Goal: Use online tool/utility: Utilize a website feature to perform a specific function

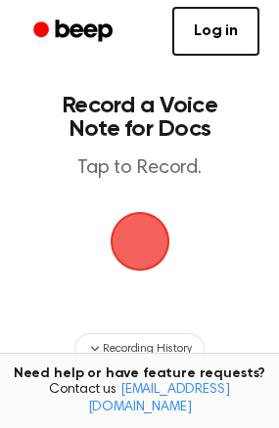
click at [138, 264] on span "button" at bounding box center [139, 241] width 55 height 55
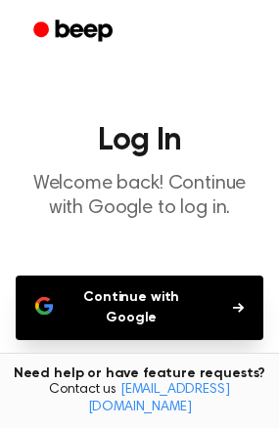
click at [178, 303] on button "Continue with Google" at bounding box center [139, 308] width 247 height 65
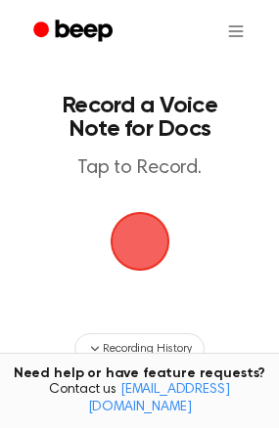
click at [147, 244] on span "button" at bounding box center [139, 241] width 55 height 55
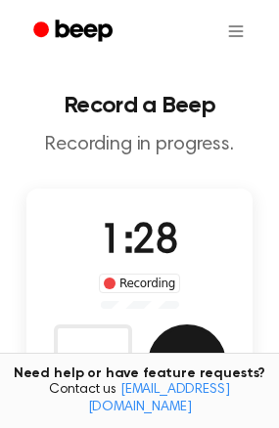
click at [183, 358] on button "Save" at bounding box center [187, 364] width 78 height 78
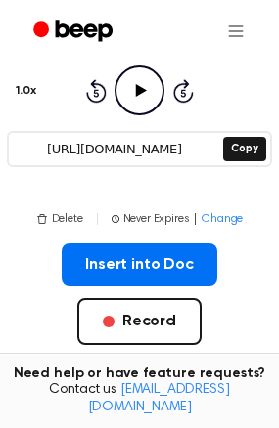
scroll to position [213, 0]
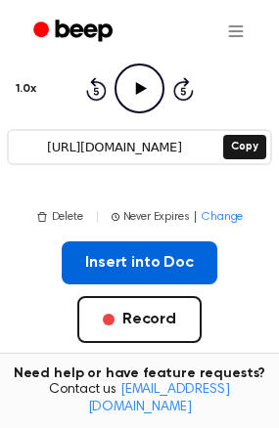
click at [126, 264] on button "Insert into Doc" at bounding box center [139, 263] width 155 height 43
click at [96, 257] on button "Insert into Doc" at bounding box center [139, 263] width 155 height 43
click at [130, 249] on button "Insert into Doc" at bounding box center [139, 263] width 155 height 43
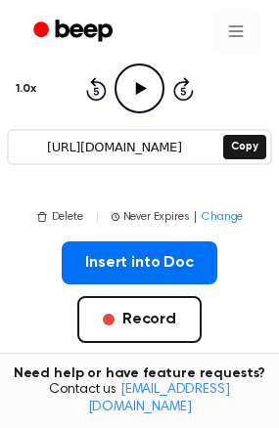
click at [243, 29] on html "Your Recording is Ready Copy the link and paste it anywhere 0:00 1:28 1.0x Rewi…" at bounding box center [139, 291] width 279 height 1008
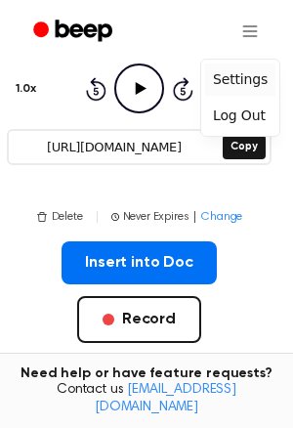
click at [226, 80] on div "Settings" at bounding box center [240, 80] width 70 height 32
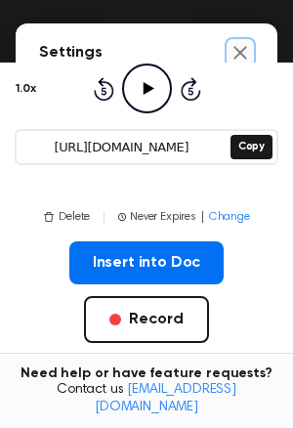
click at [231, 53] on icon "Close settings" at bounding box center [241, 53] width 20 height 20
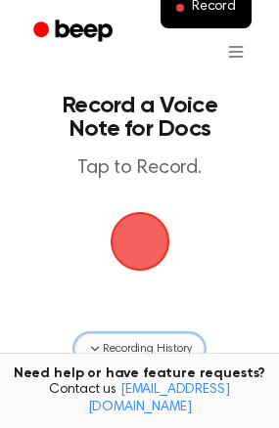
click at [166, 353] on span "Recording History" at bounding box center [147, 349] width 88 height 18
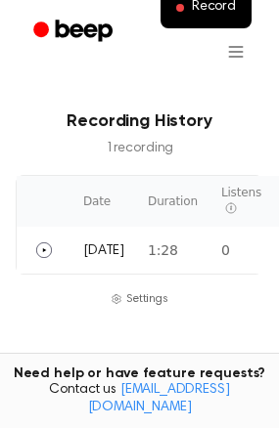
scroll to position [322, 0]
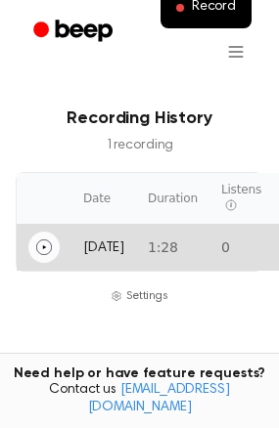
click at [58, 247] on button "Play" at bounding box center [43, 247] width 31 height 31
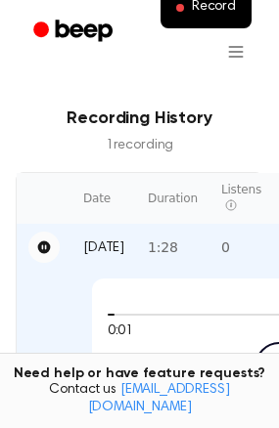
click at [58, 247] on button "Pause" at bounding box center [43, 247] width 31 height 31
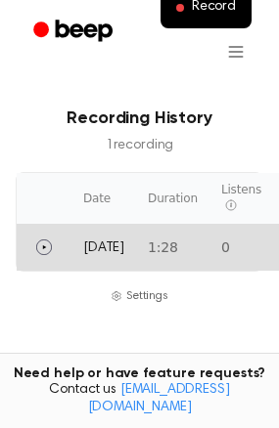
click at [254, 252] on td "0" at bounding box center [241, 247] width 64 height 47
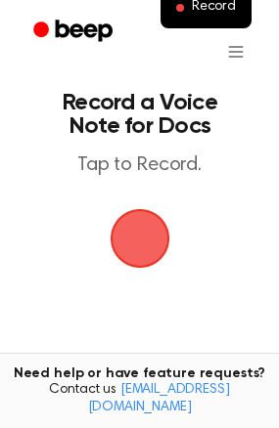
scroll to position [0, 0]
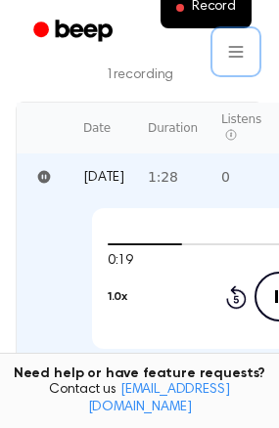
scroll to position [409, 0]
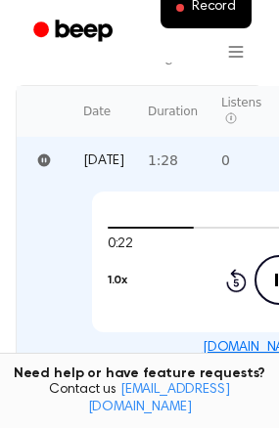
click at [243, 344] on link "beep.audio/KtnxTYk" at bounding box center [279, 348] width 155 height 14
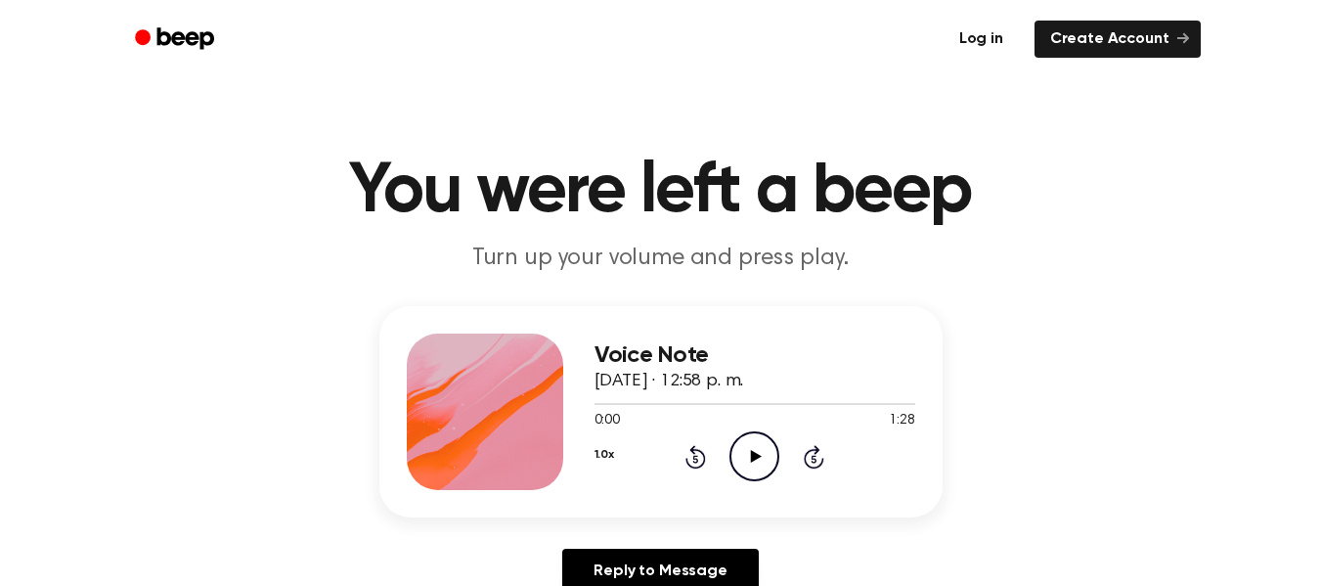
click at [990, 39] on link "Log in" at bounding box center [981, 39] width 83 height 45
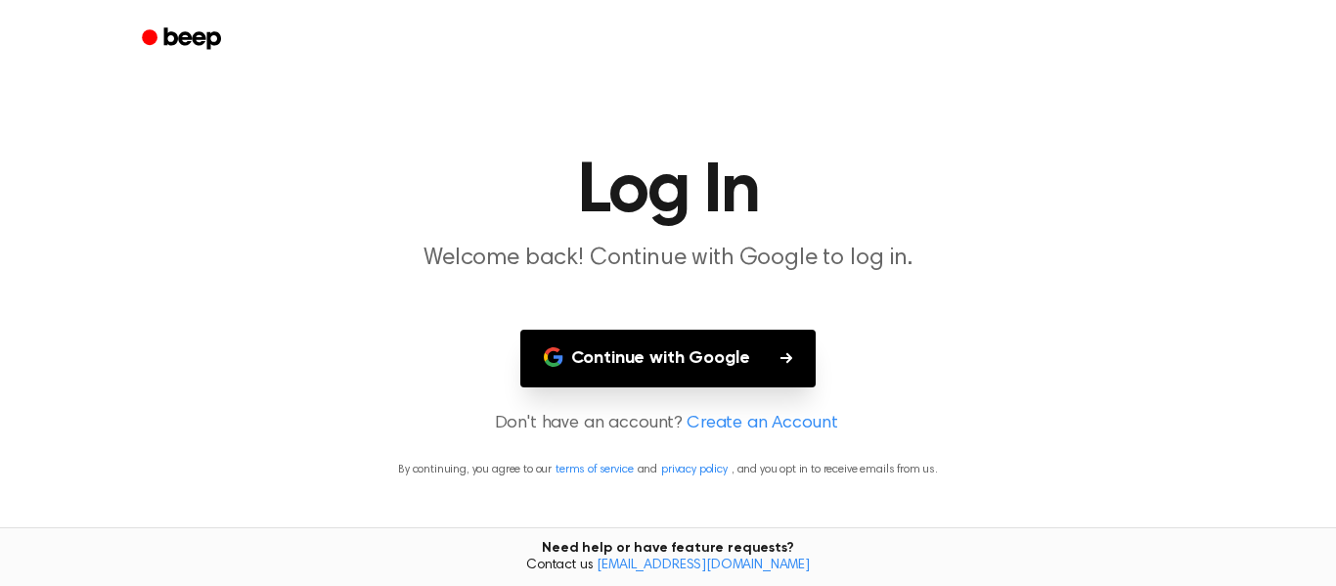
click at [635, 355] on button "Continue with Google" at bounding box center [668, 359] width 296 height 58
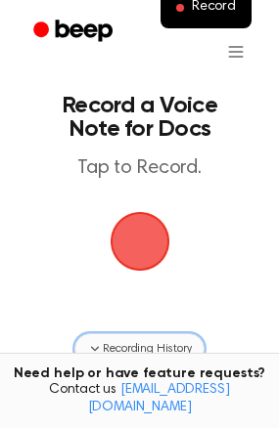
click at [151, 350] on span "Recording History" at bounding box center [147, 349] width 88 height 18
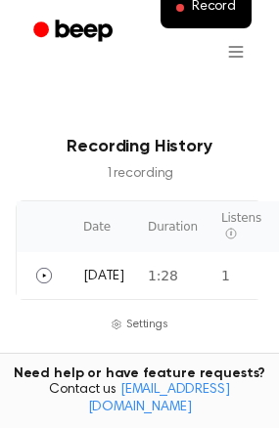
scroll to position [314, 0]
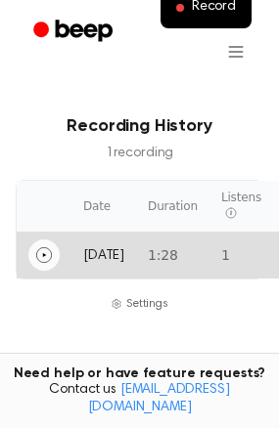
click at [43, 257] on icon "Play" at bounding box center [44, 255] width 16 height 16
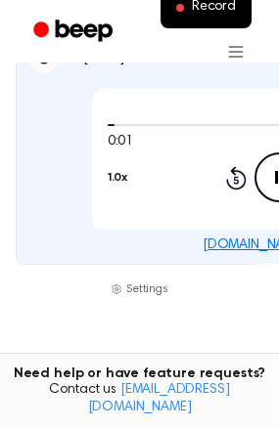
scroll to position [514, 0]
